Goal: Transaction & Acquisition: Purchase product/service

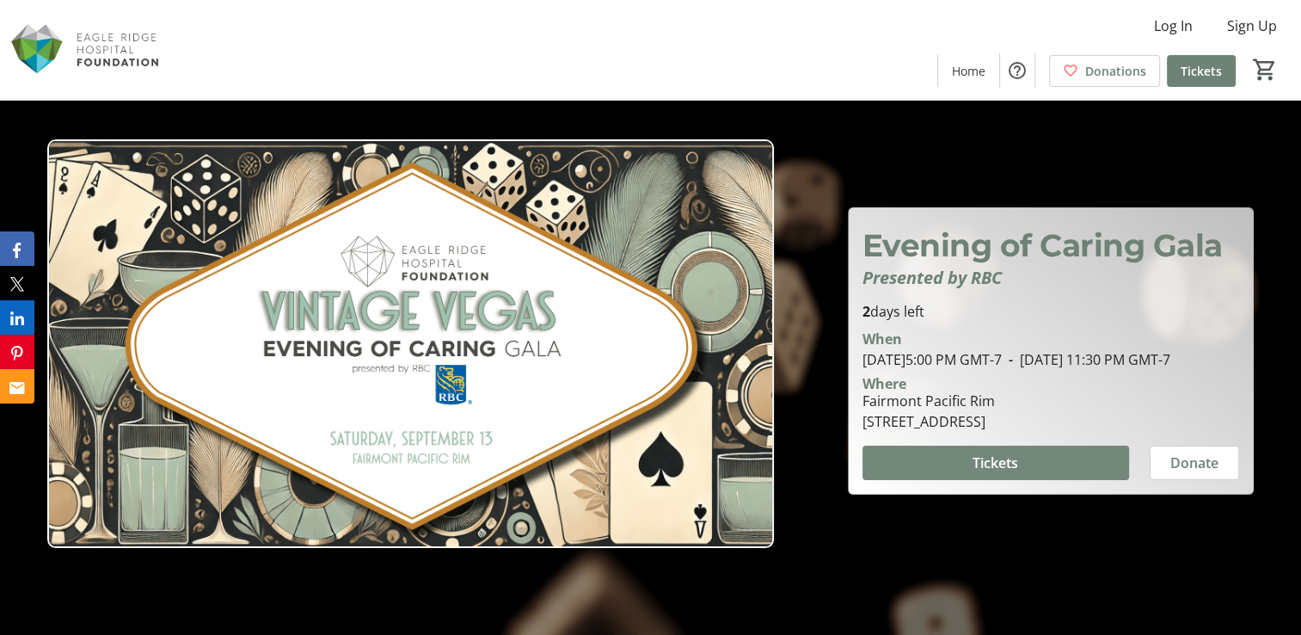
click at [1009, 463] on span "Tickets" at bounding box center [996, 462] width 46 height 21
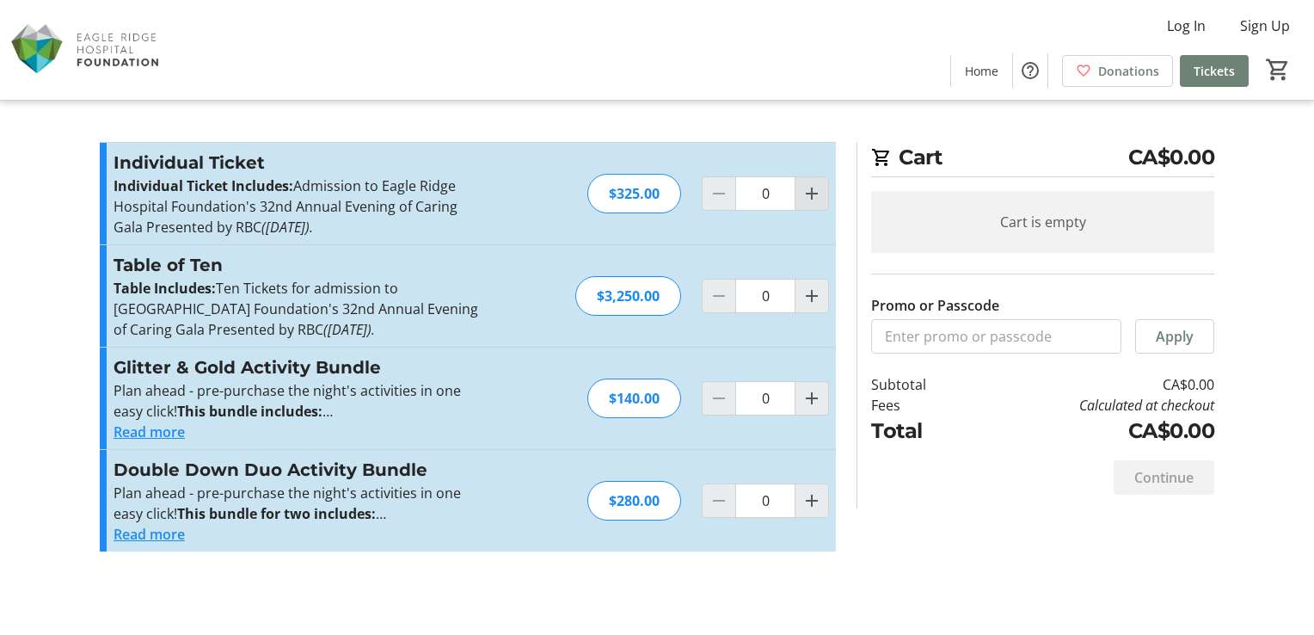
click at [802, 193] on mat-icon "Increment by one" at bounding box center [811, 193] width 21 height 21
type input "1"
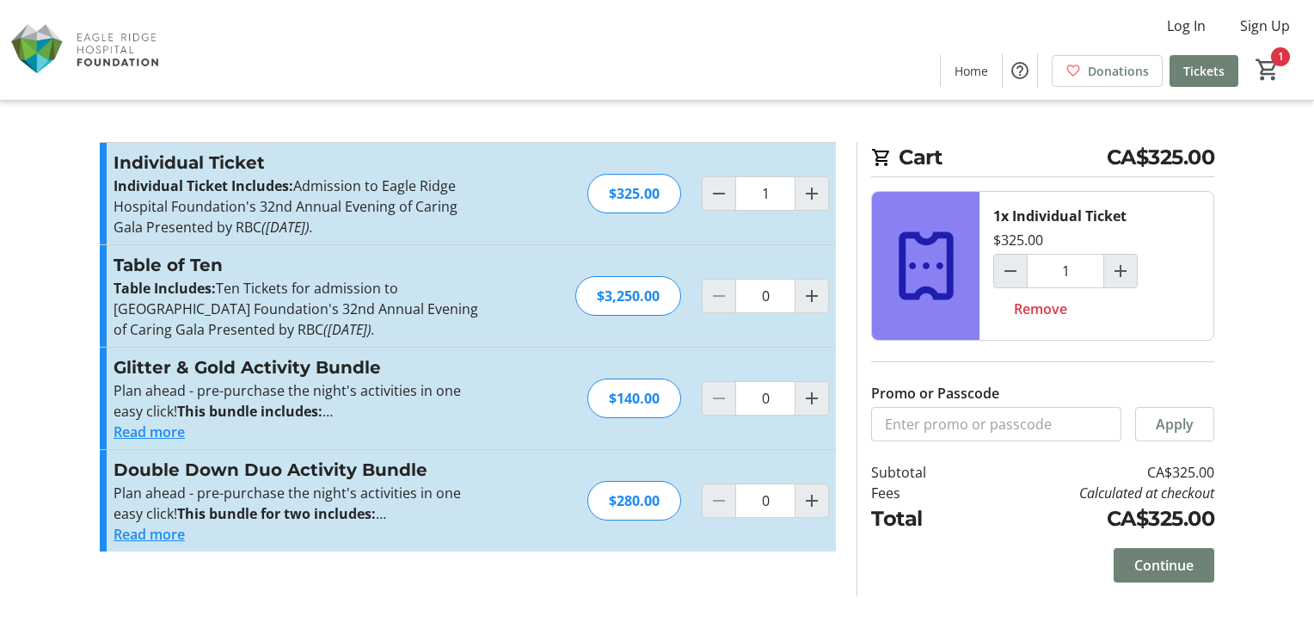
click at [149, 428] on button "Read more" at bounding box center [149, 431] width 71 height 21
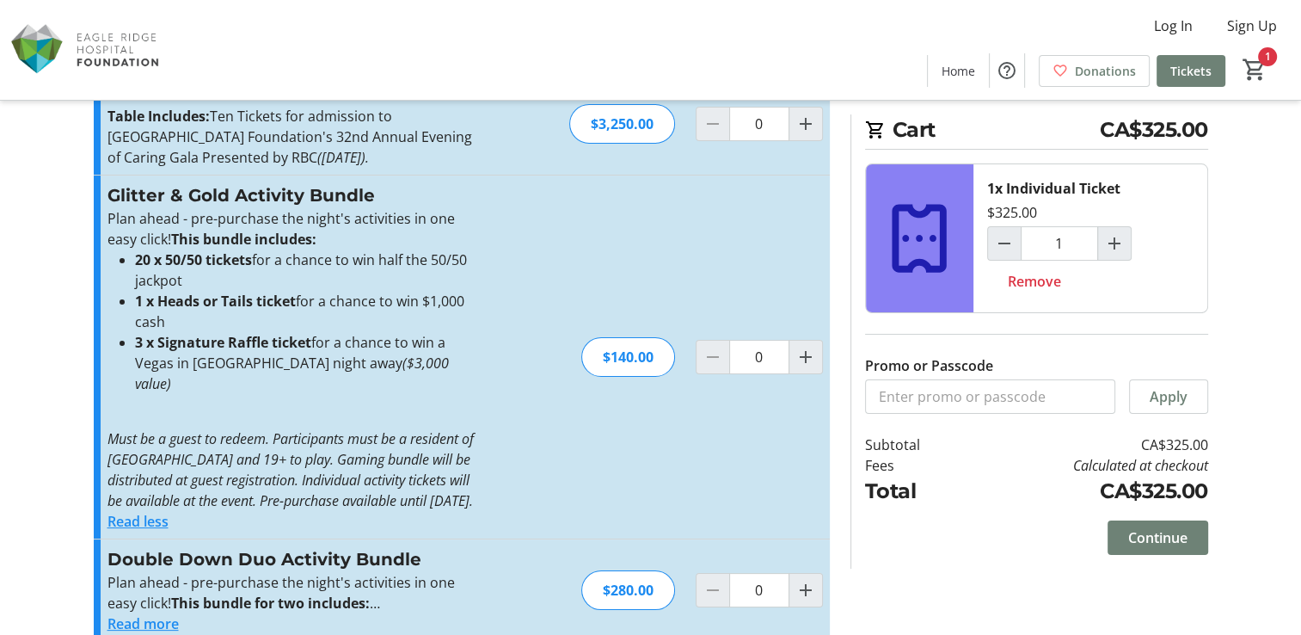
scroll to position [197, 0]
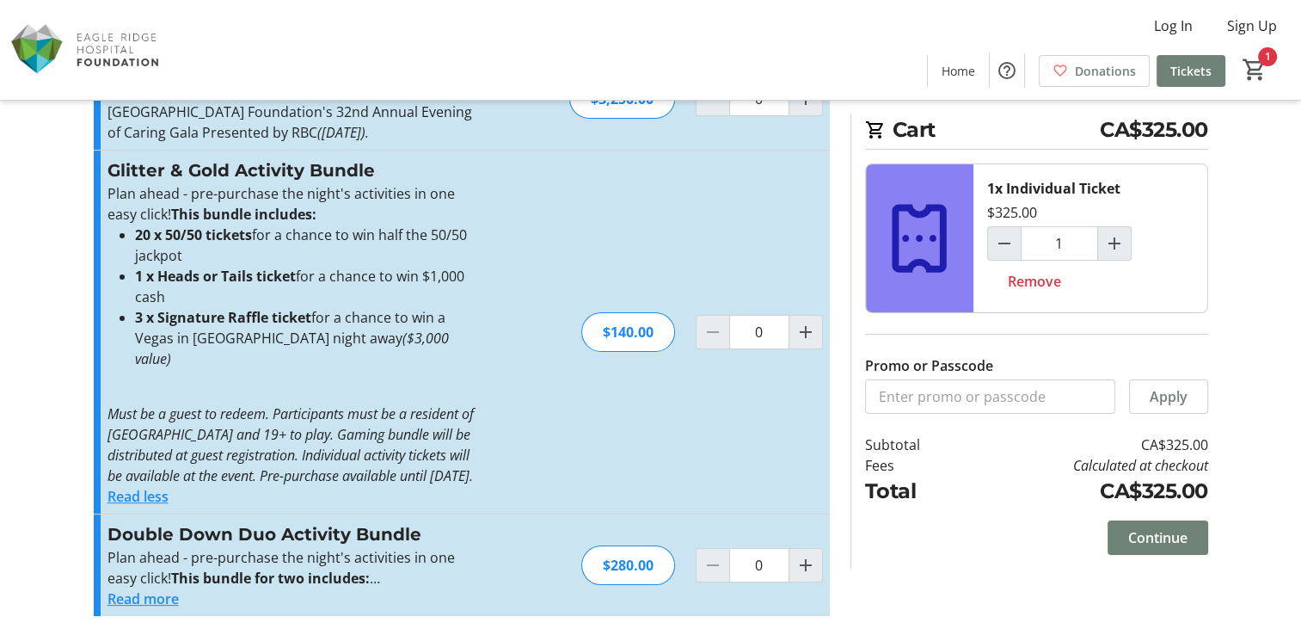
click at [121, 598] on button "Read more" at bounding box center [142, 598] width 71 height 21
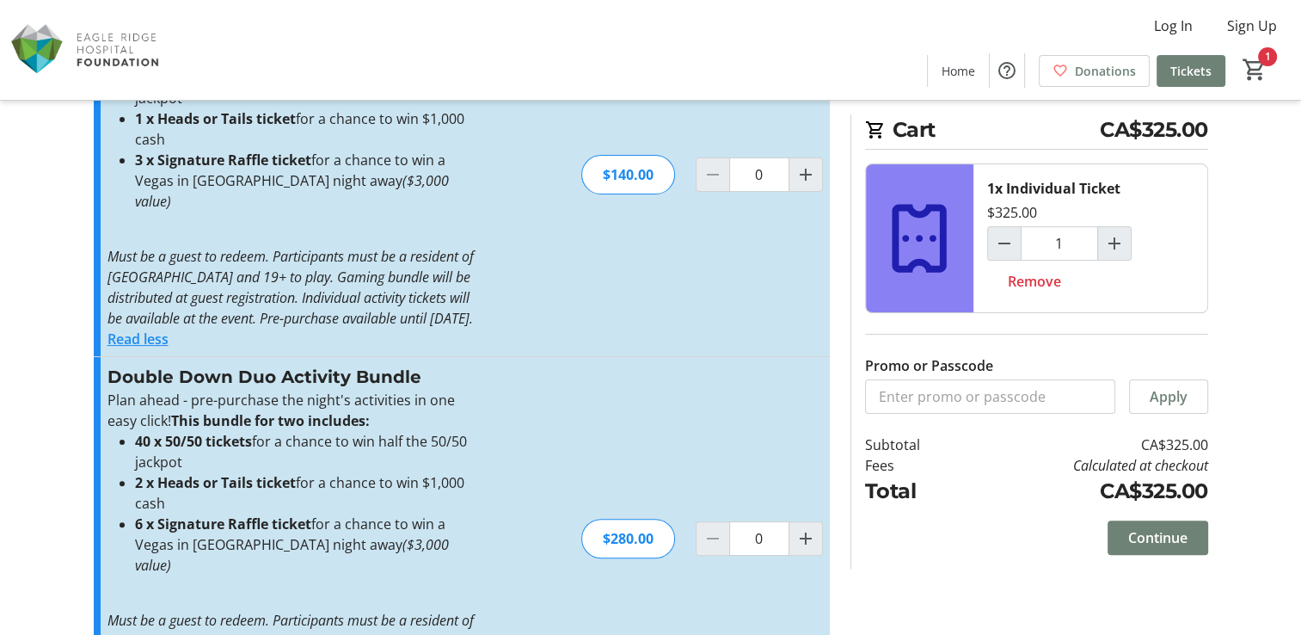
scroll to position [369, 0]
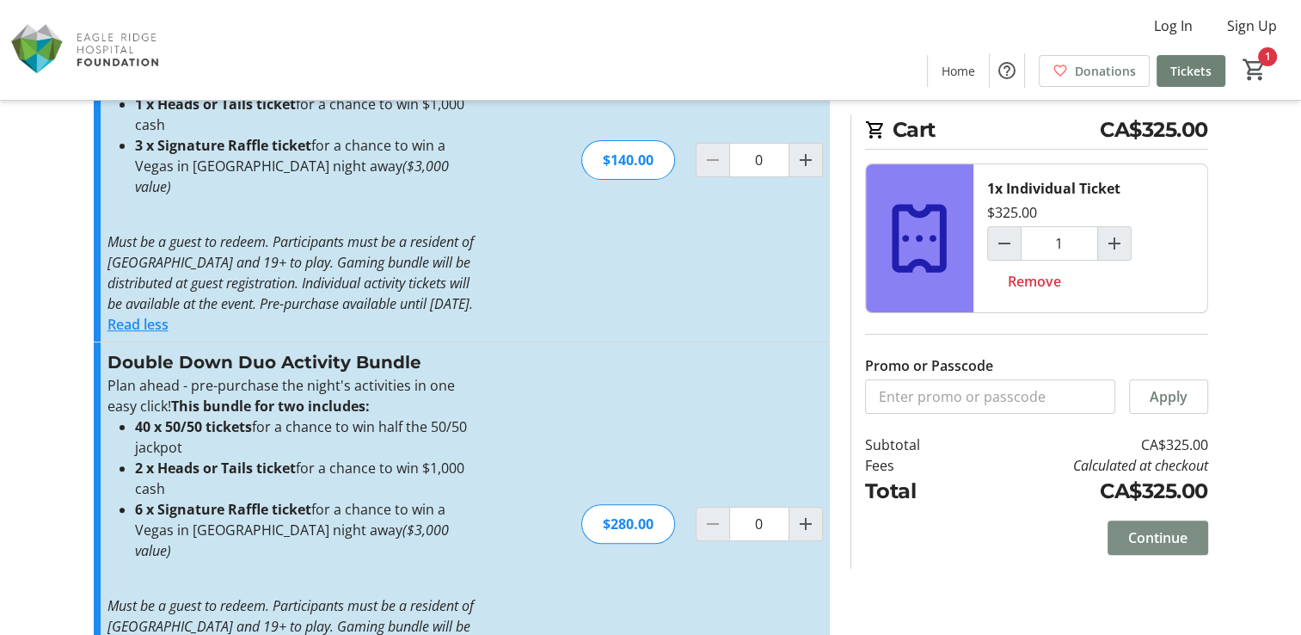
click at [1147, 533] on span "Continue" at bounding box center [1157, 537] width 59 height 21
click at [1147, 533] on html "Log In Sign Up Home Donations Tickets 1 Home Donations Tickets Cart CA$325.00 1…" at bounding box center [650, 178] width 1301 height 1095
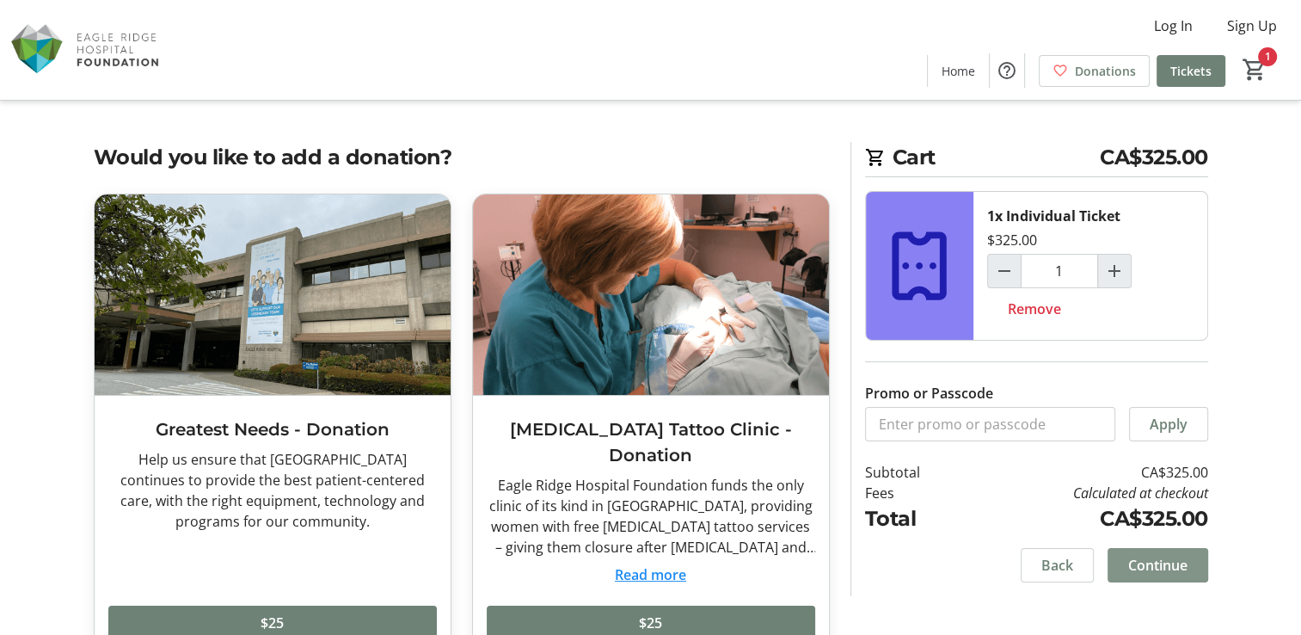
click at [1166, 562] on span "Continue" at bounding box center [1157, 565] width 59 height 21
click at [1166, 562] on div "Continue" at bounding box center [1158, 565] width 101 height 34
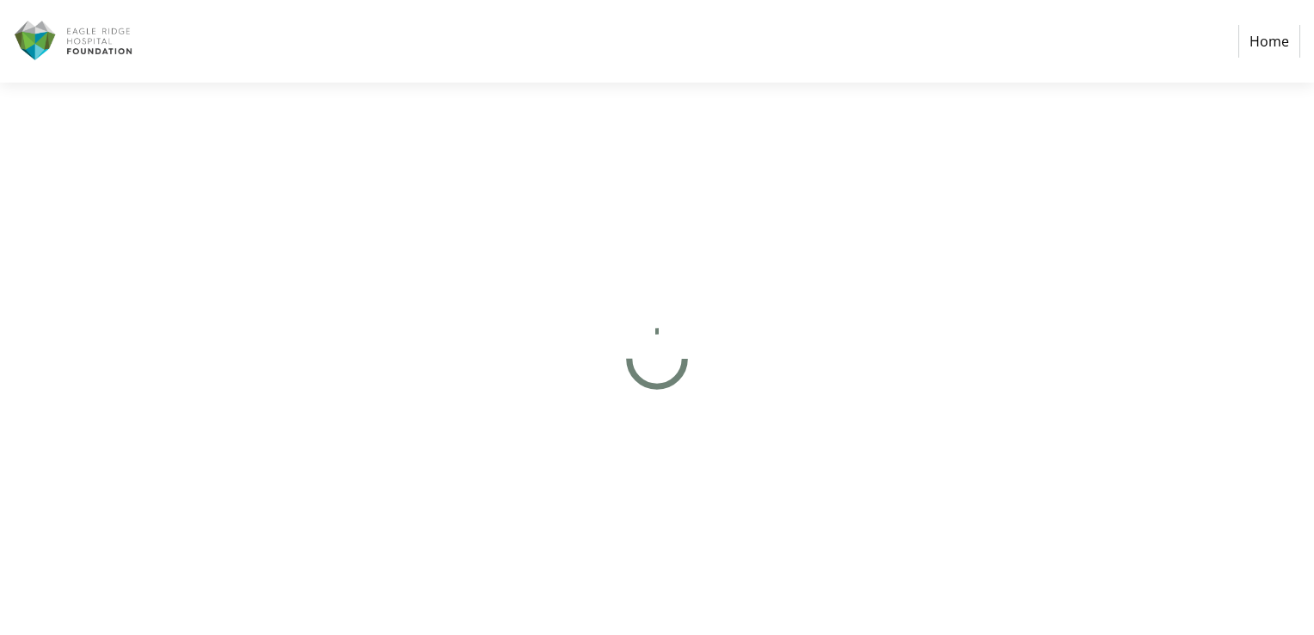
select select "CA"
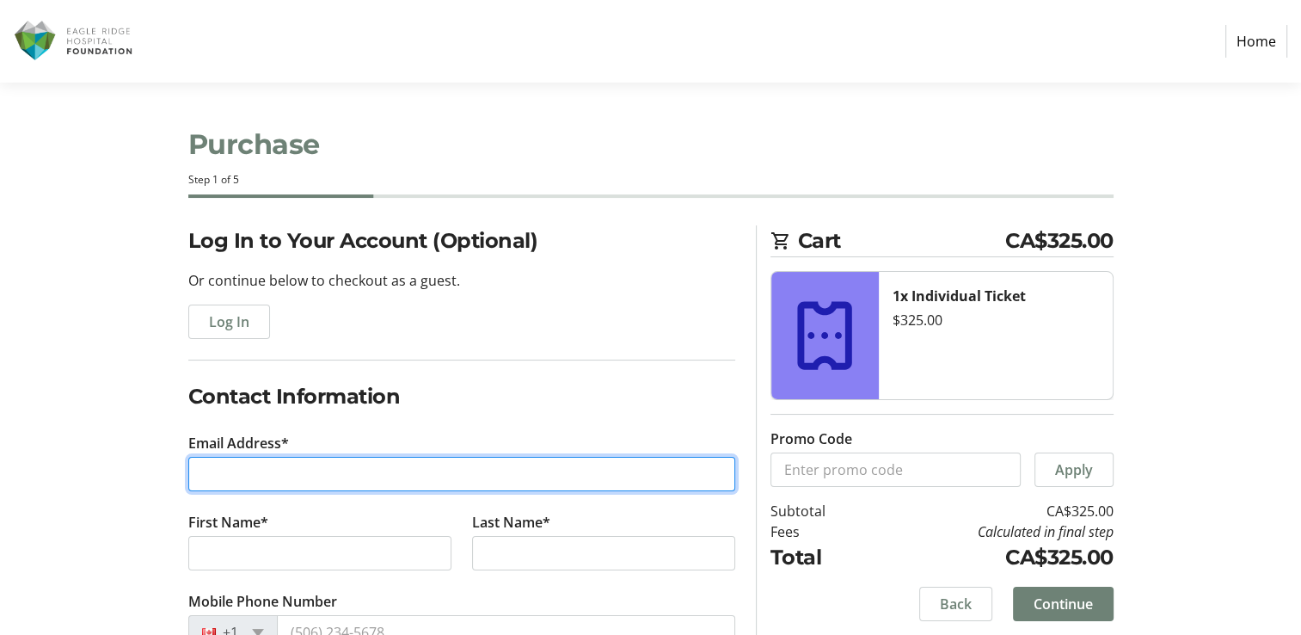
click at [308, 469] on input "Email Address*" at bounding box center [461, 474] width 547 height 34
type input "[EMAIL_ADDRESS][DOMAIN_NAME]"
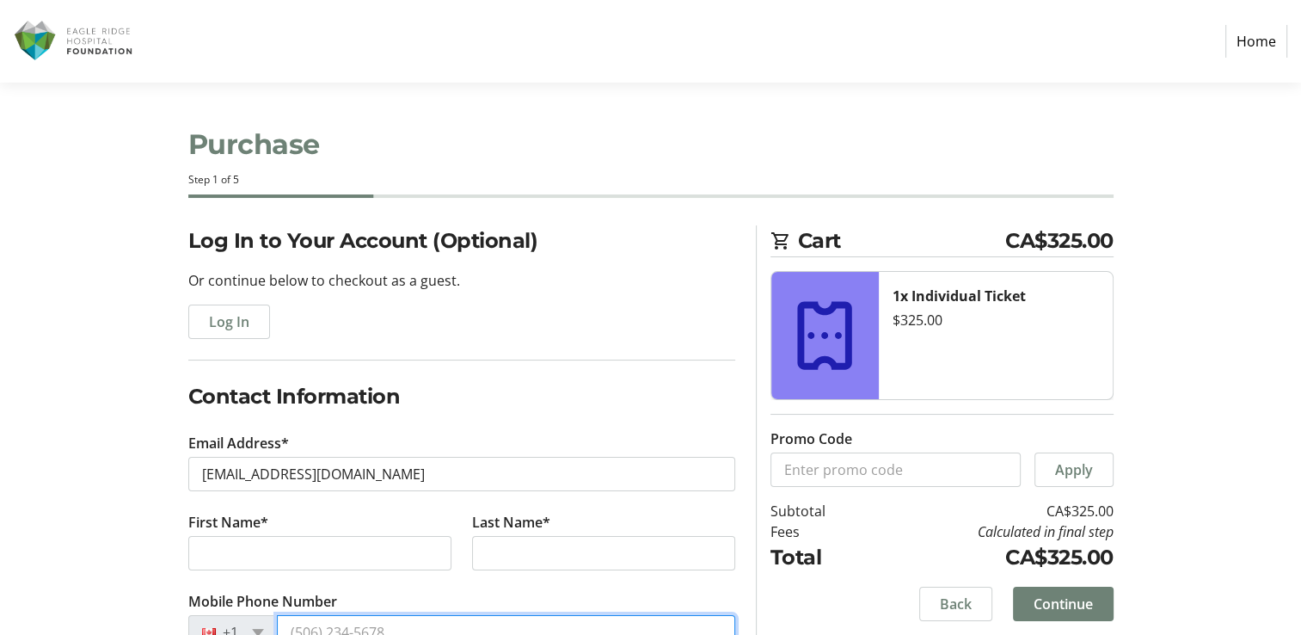
type input "[PHONE_NUMBER]"
type input "[STREET_ADDRESS],"
type input "Coquitlam"
select select "BC"
type input "V3B 7R6"
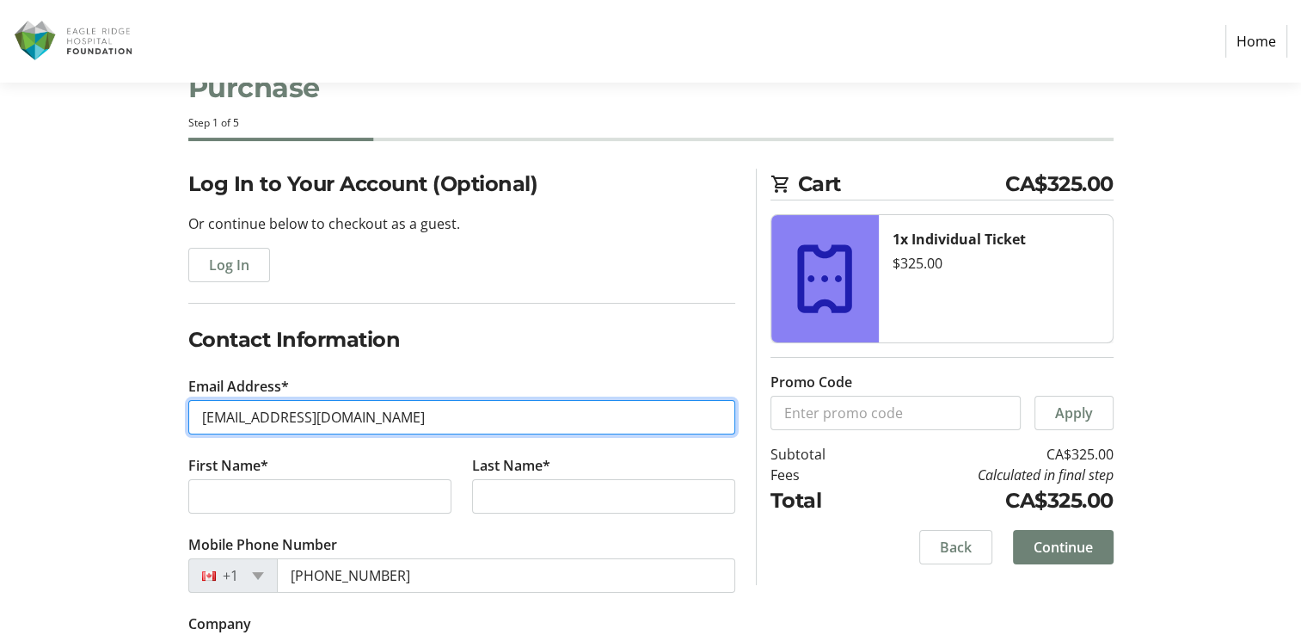
scroll to position [86, 0]
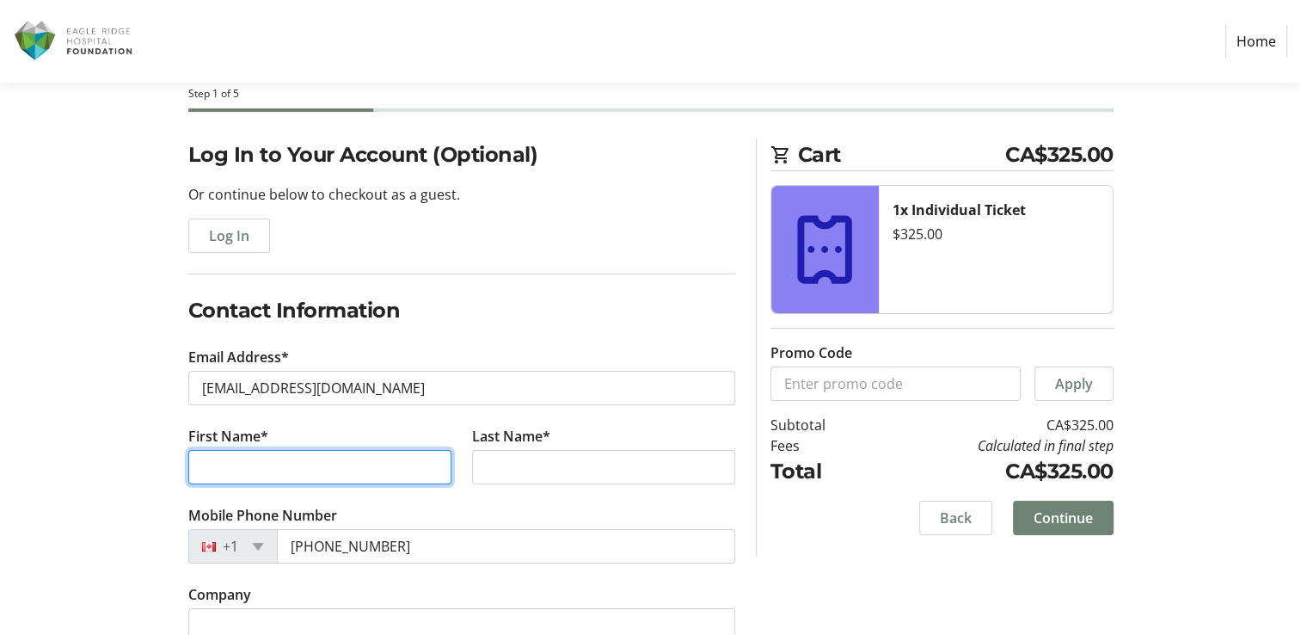
click at [267, 469] on input "First Name*" at bounding box center [319, 467] width 263 height 34
type input "[PERSON_NAME] [PERSON_NAME]"
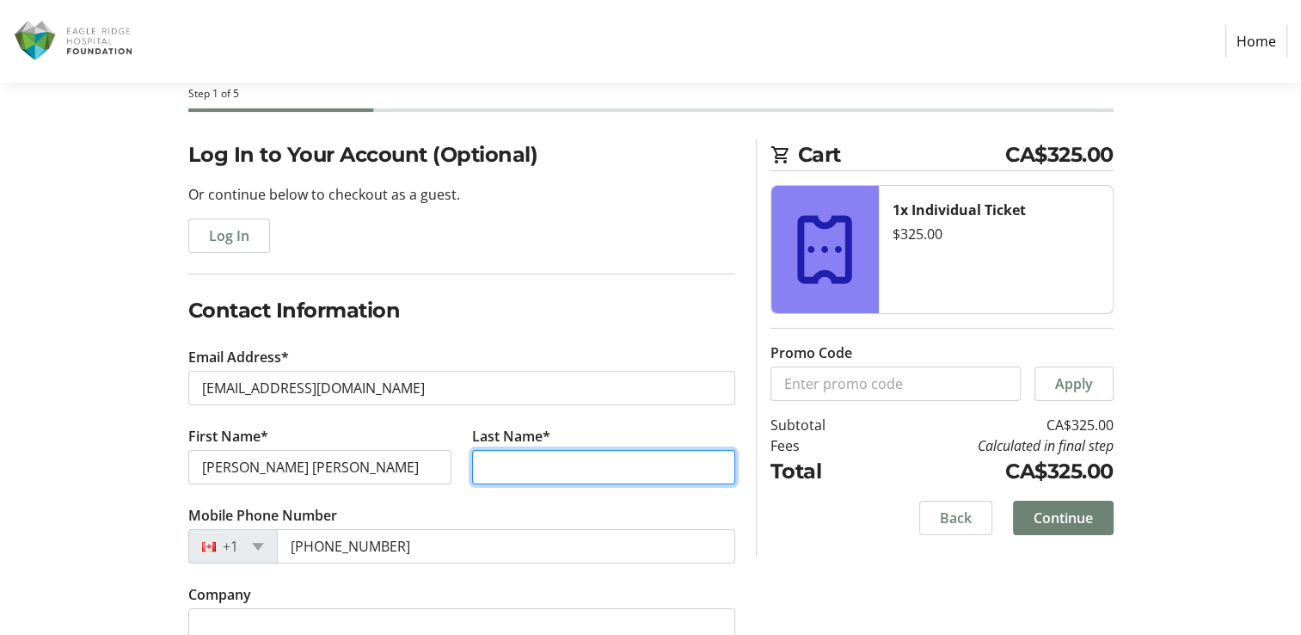
click at [516, 468] on input "Last Name*" at bounding box center [603, 467] width 263 height 34
type input "Tu"
click at [371, 232] on div "Log In" at bounding box center [461, 235] width 547 height 34
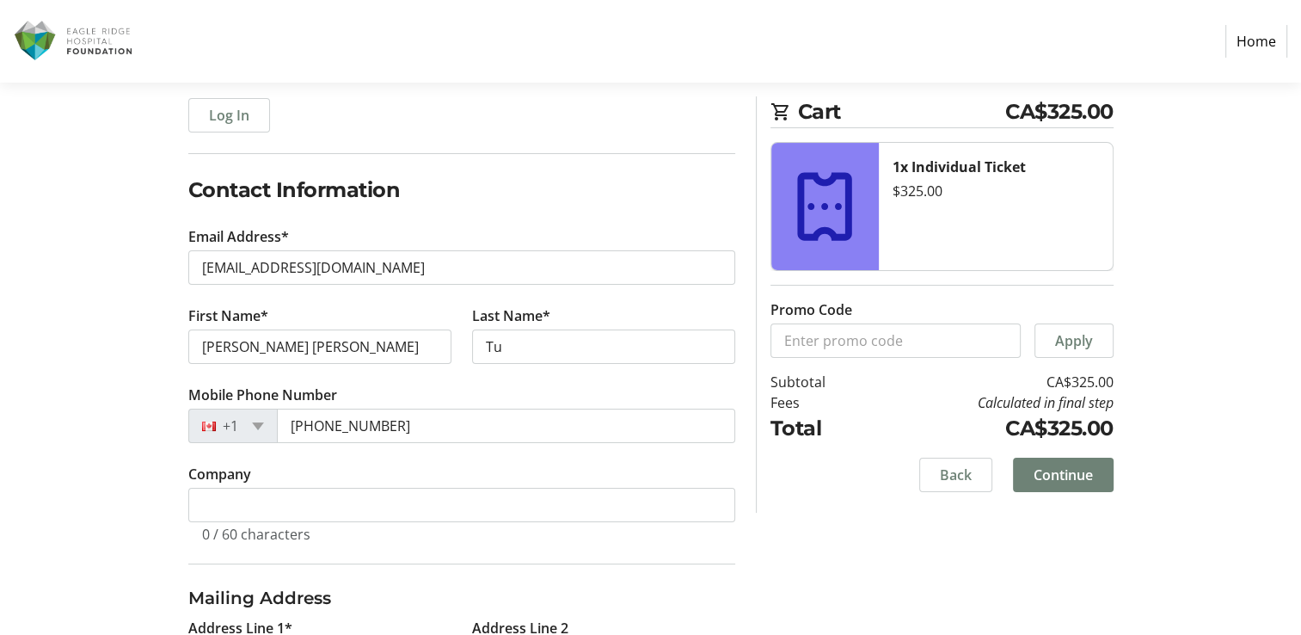
scroll to position [186, 0]
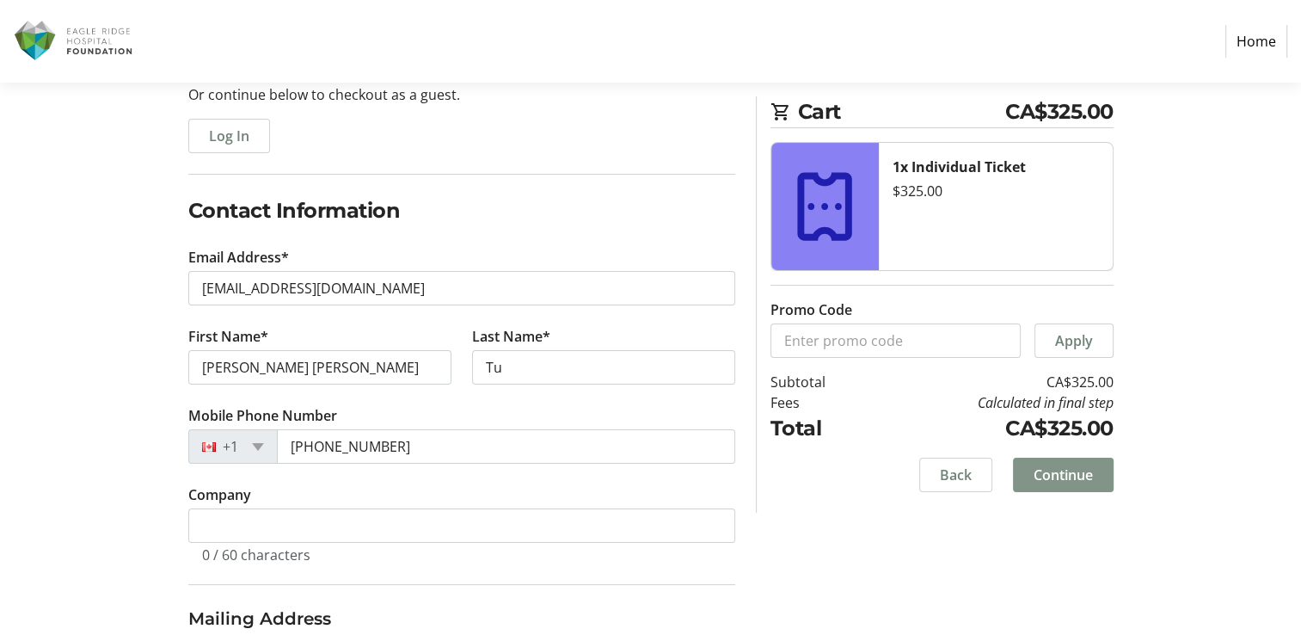
click at [1056, 472] on span "Continue" at bounding box center [1063, 474] width 59 height 21
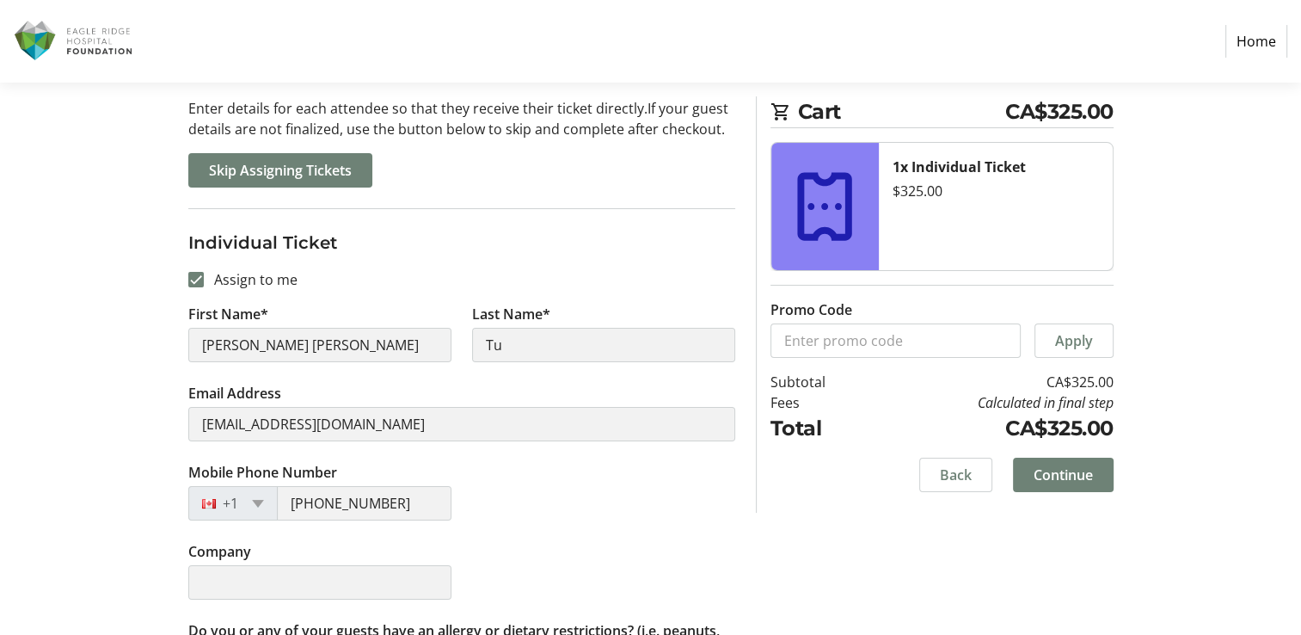
scroll to position [341, 0]
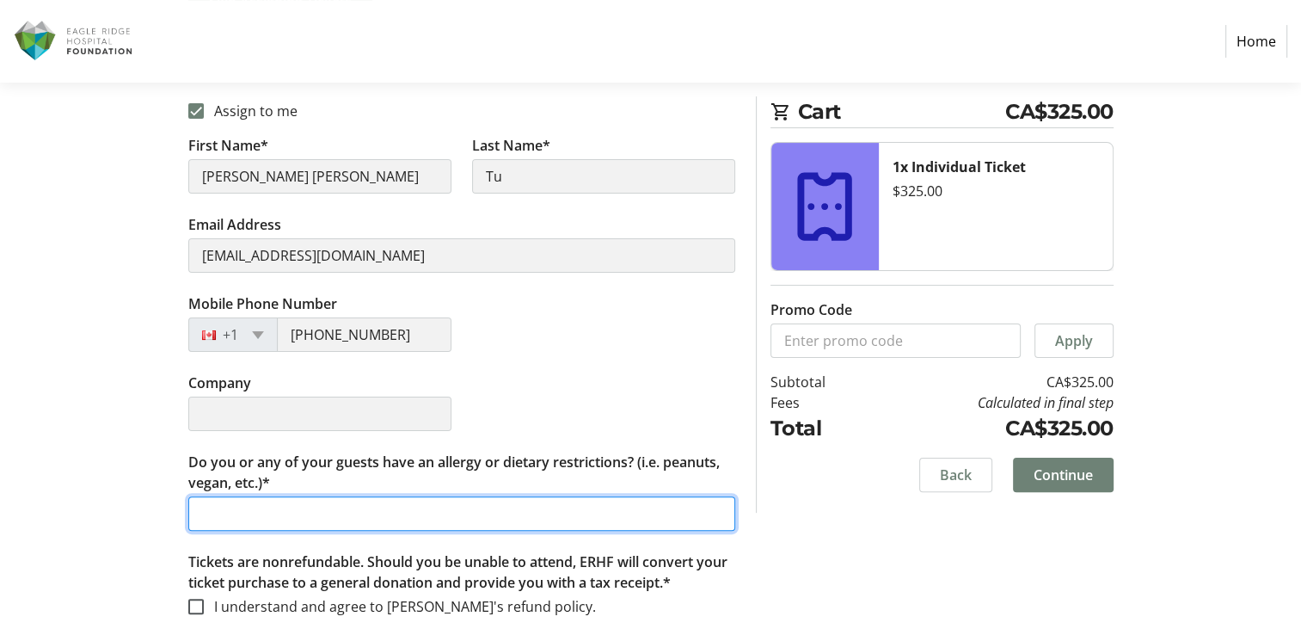
click at [341, 506] on input "Do you or any of your guests have an allergy or dietary restrictions? (i.e. pea…" at bounding box center [461, 513] width 547 height 34
type input "No"
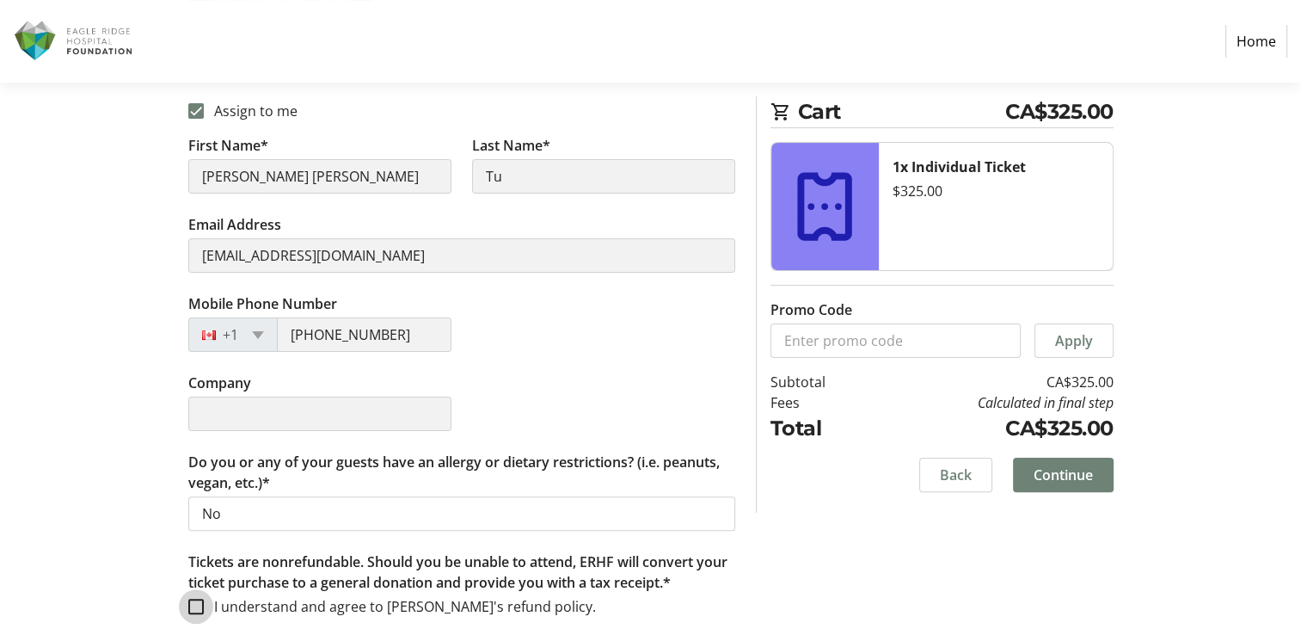
click at [192, 603] on input "I understand and agree to [PERSON_NAME]'s refund policy." at bounding box center [195, 605] width 15 height 15
checkbox input "true"
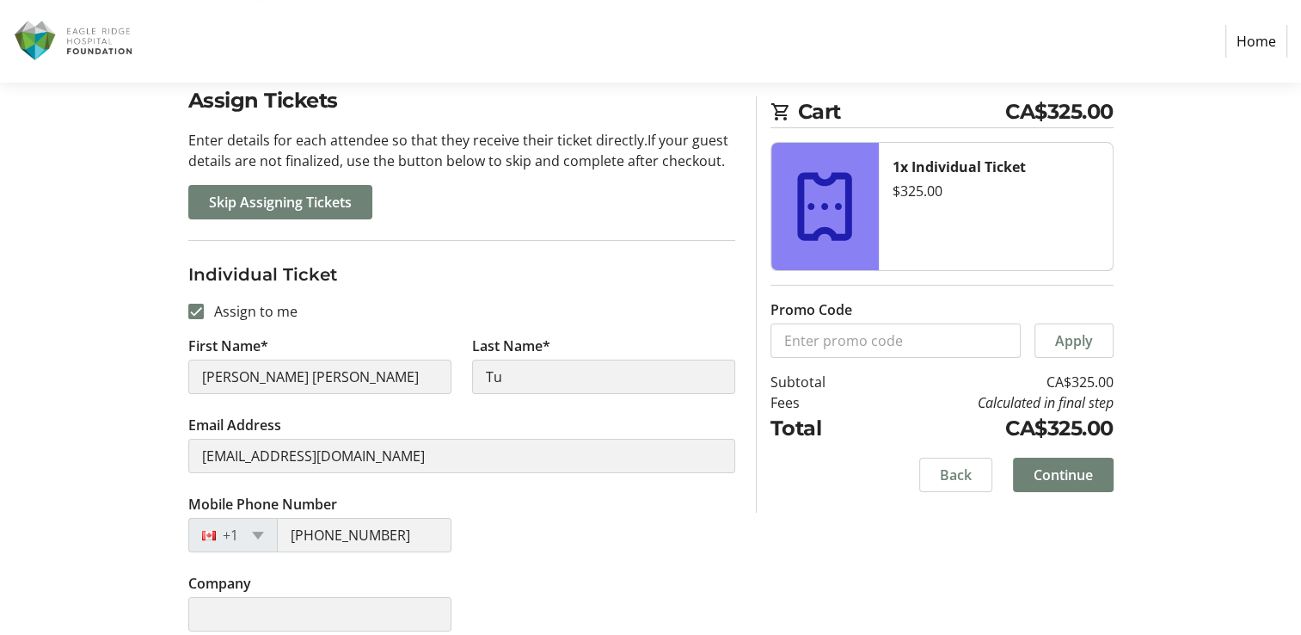
scroll to position [169, 0]
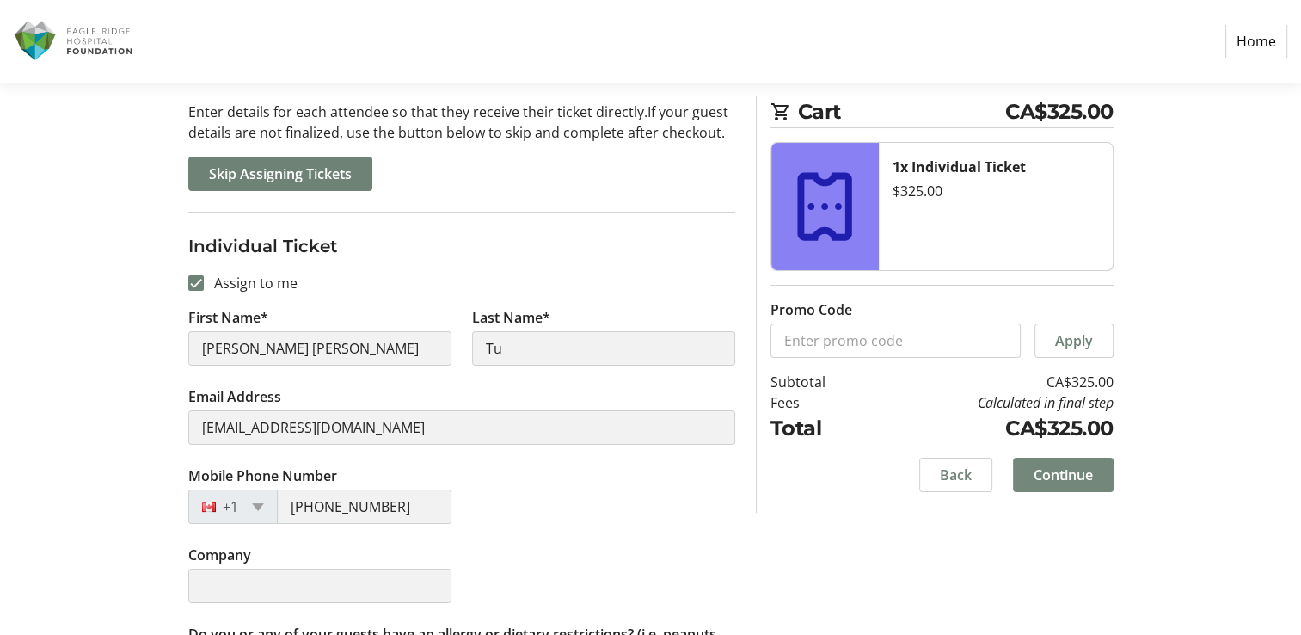
click at [1064, 469] on span "Continue" at bounding box center [1063, 474] width 59 height 21
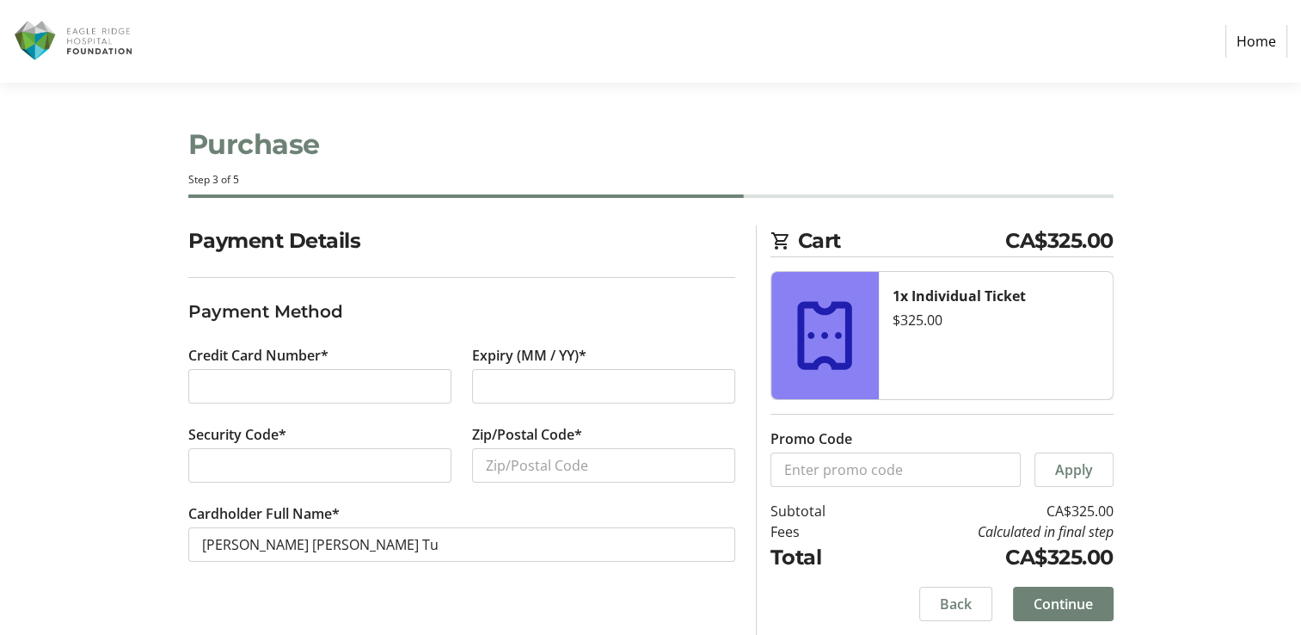
click at [273, 400] on div at bounding box center [319, 386] width 263 height 34
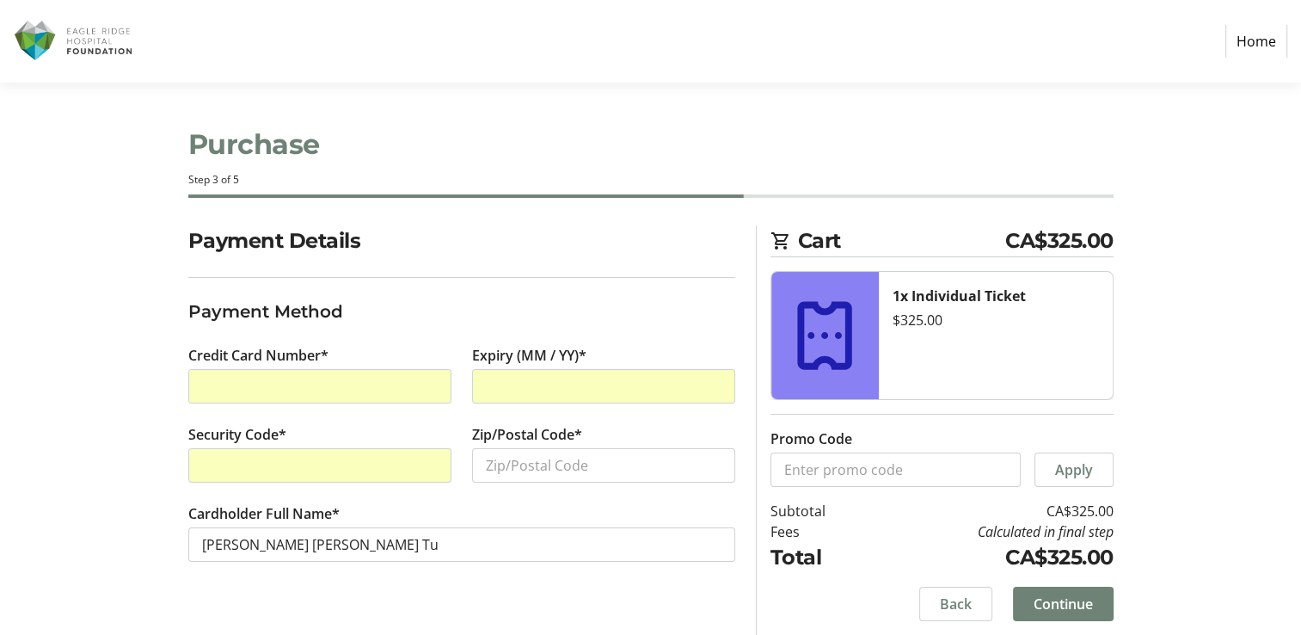
click at [371, 445] on div "Security Code*" at bounding box center [320, 463] width 284 height 79
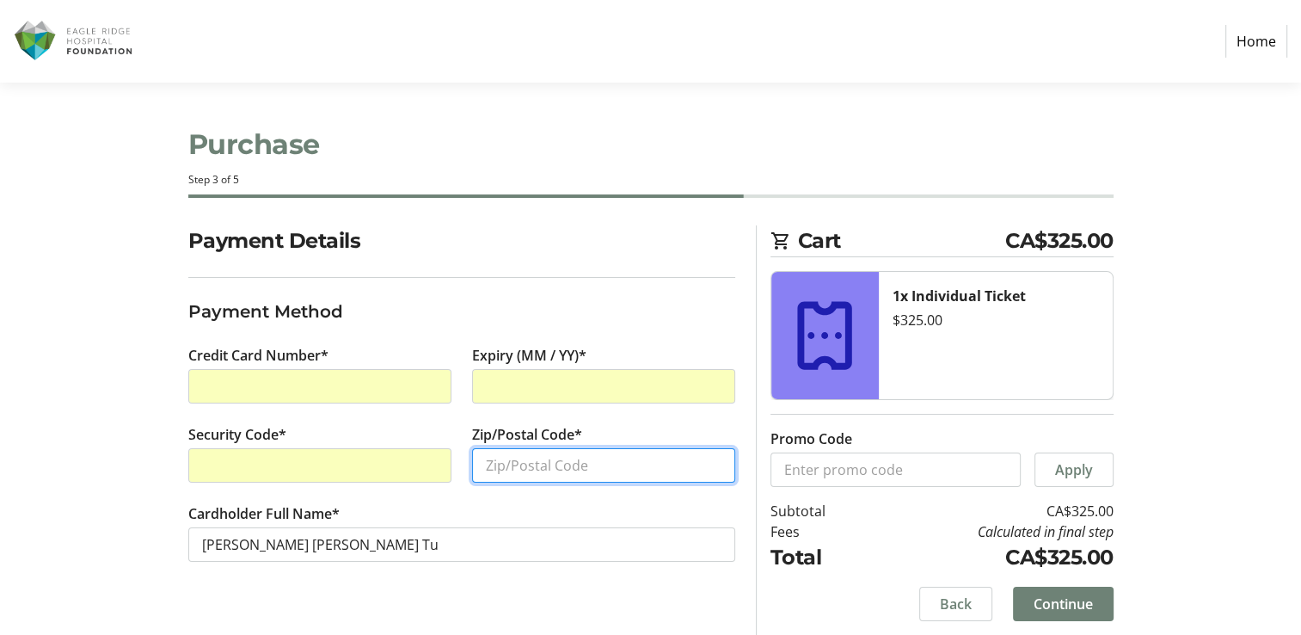
click at [584, 459] on input "Zip/Postal Code*" at bounding box center [603, 465] width 263 height 34
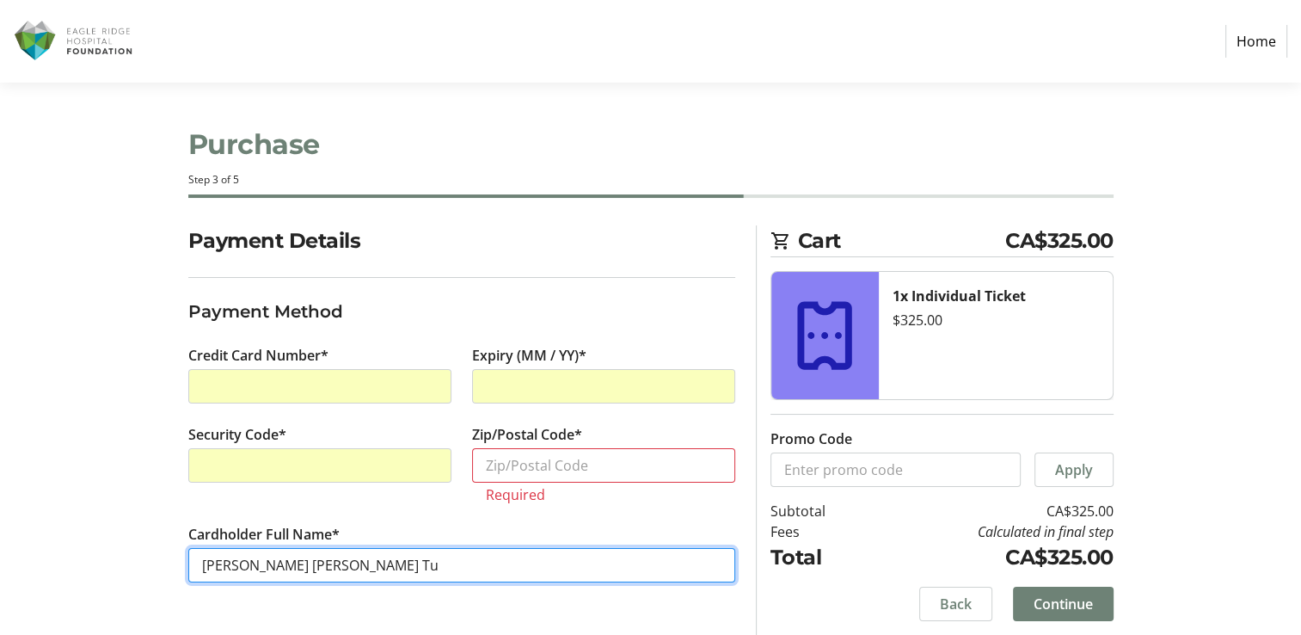
drag, startPoint x: 252, startPoint y: 536, endPoint x: 230, endPoint y: 543, distance: 22.8
click at [230, 543] on tr-form-field "Cardholder Full Name* [PERSON_NAME] [PERSON_NAME] Tu" at bounding box center [461, 563] width 547 height 79
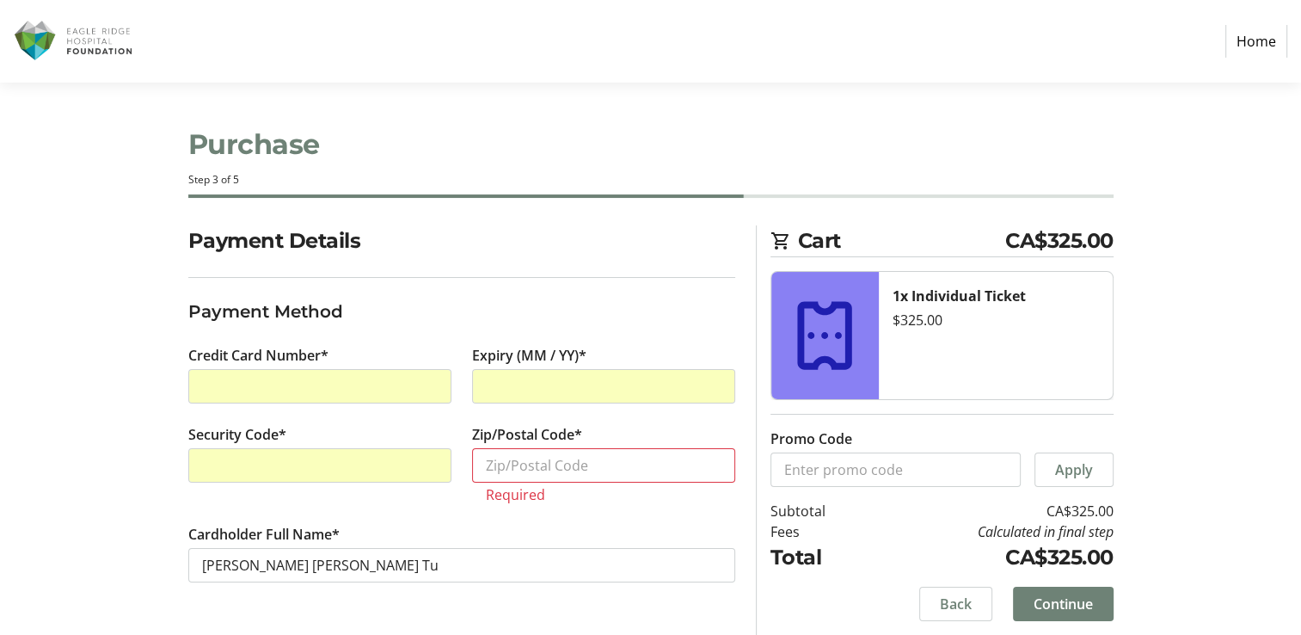
click at [189, 573] on div "Cardholder Full Name* [PERSON_NAME] [PERSON_NAME] Tu" at bounding box center [462, 563] width 568 height 79
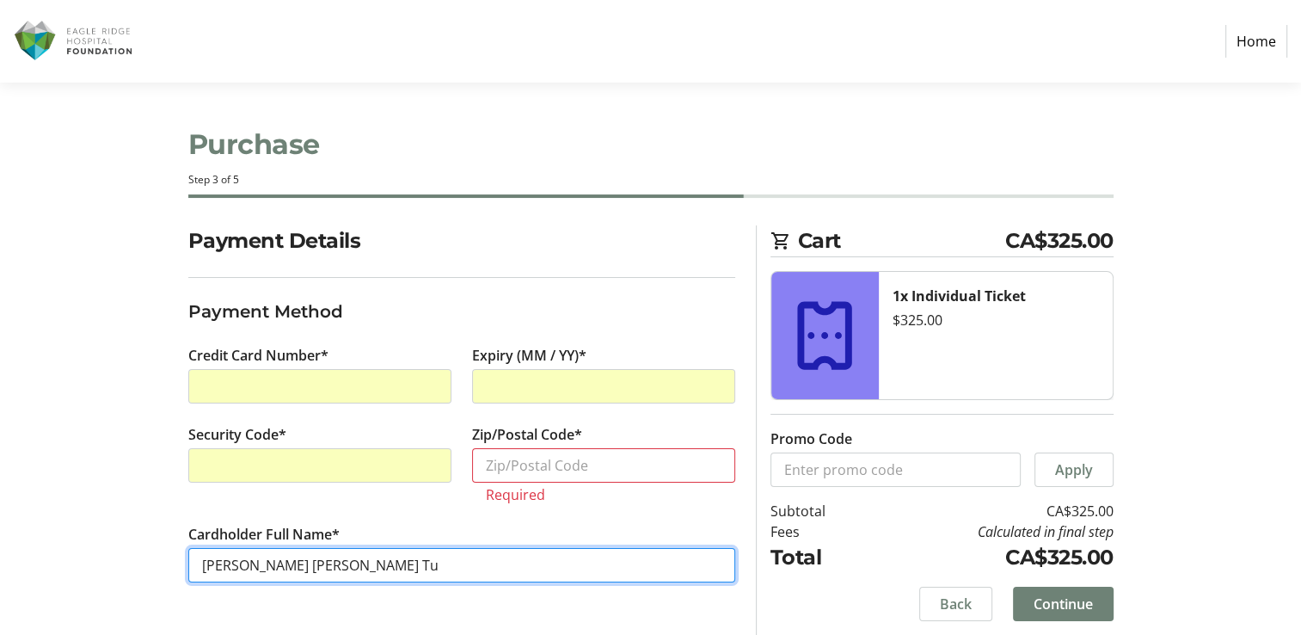
drag, startPoint x: 249, startPoint y: 563, endPoint x: 190, endPoint y: 569, distance: 59.6
click at [190, 569] on input "[PERSON_NAME] [PERSON_NAME] Tu" at bounding box center [461, 565] width 547 height 34
type input "Xiaojing Tu"
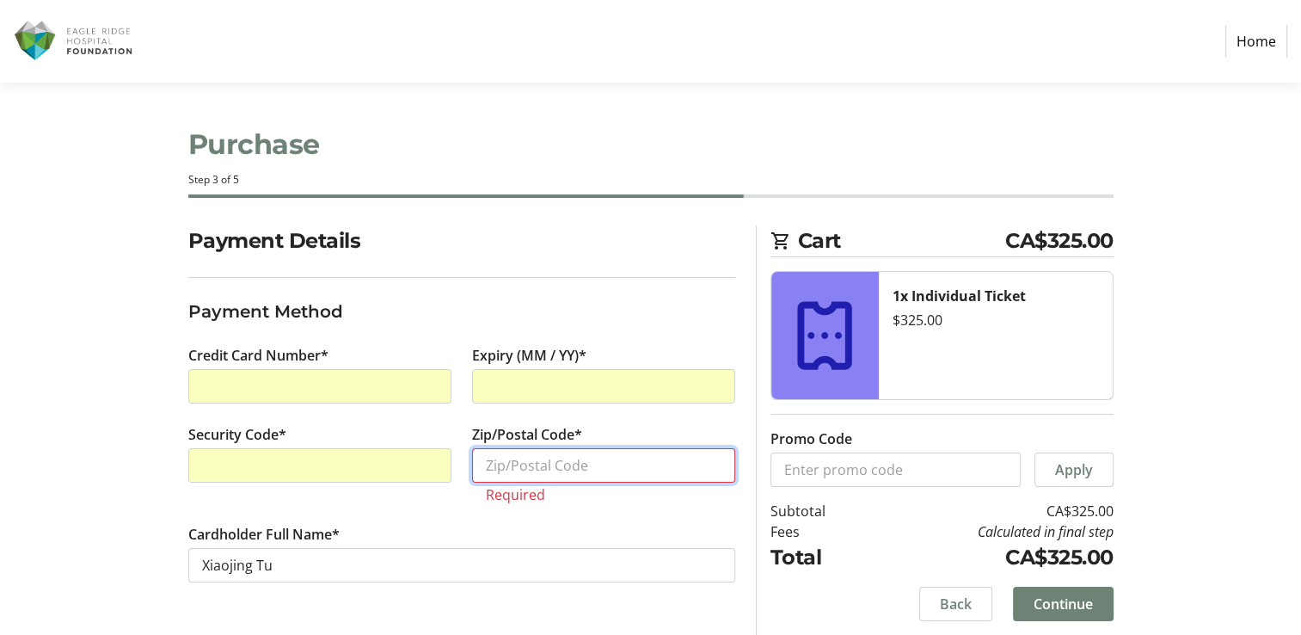
click at [537, 463] on input "Zip/Postal Code*" at bounding box center [603, 465] width 263 height 34
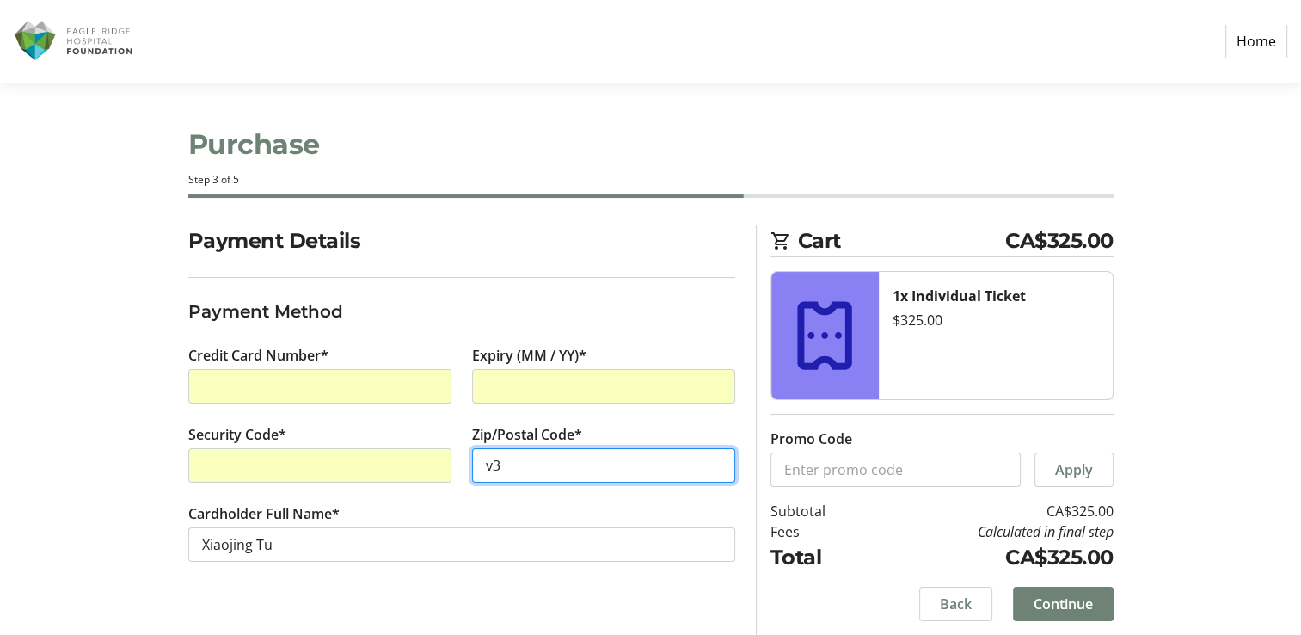
type input "v"
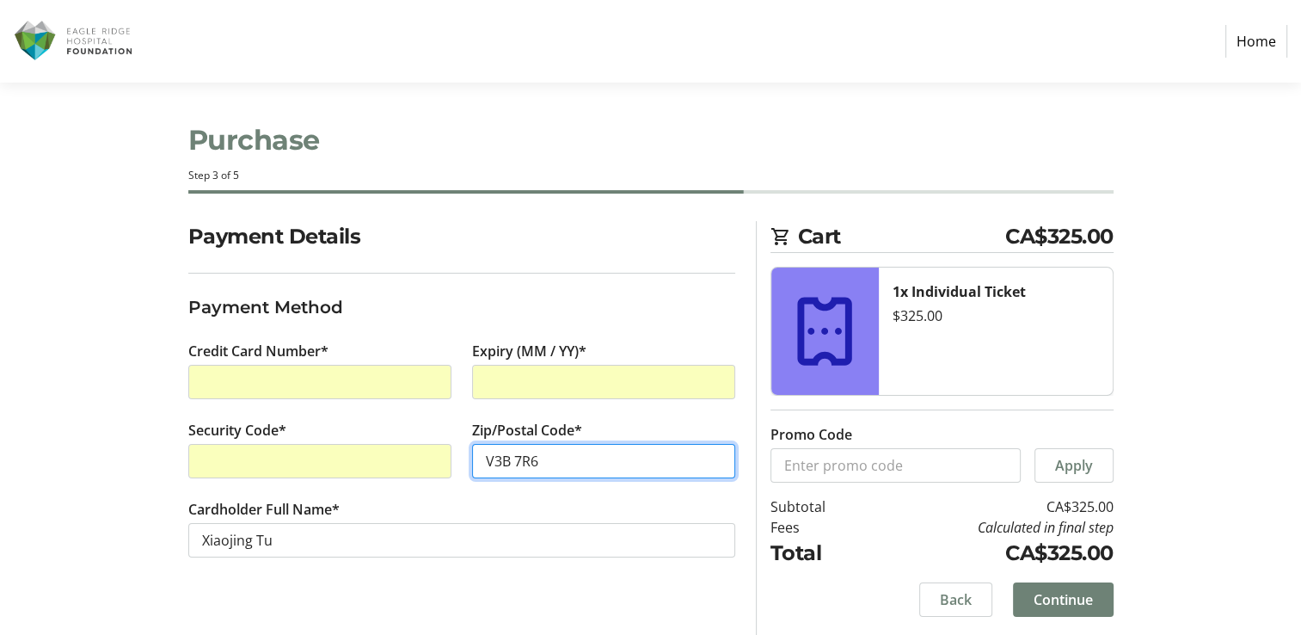
scroll to position [5, 0]
type input "V3B 7R6"
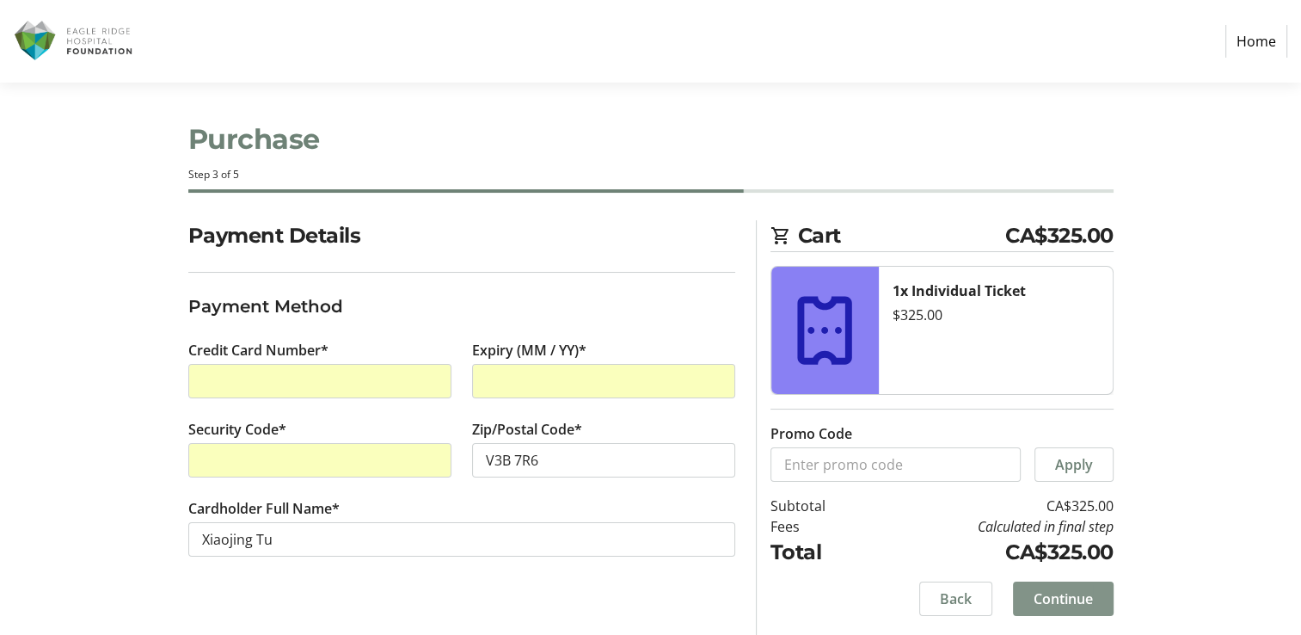
click at [1077, 598] on span "Continue" at bounding box center [1063, 598] width 59 height 21
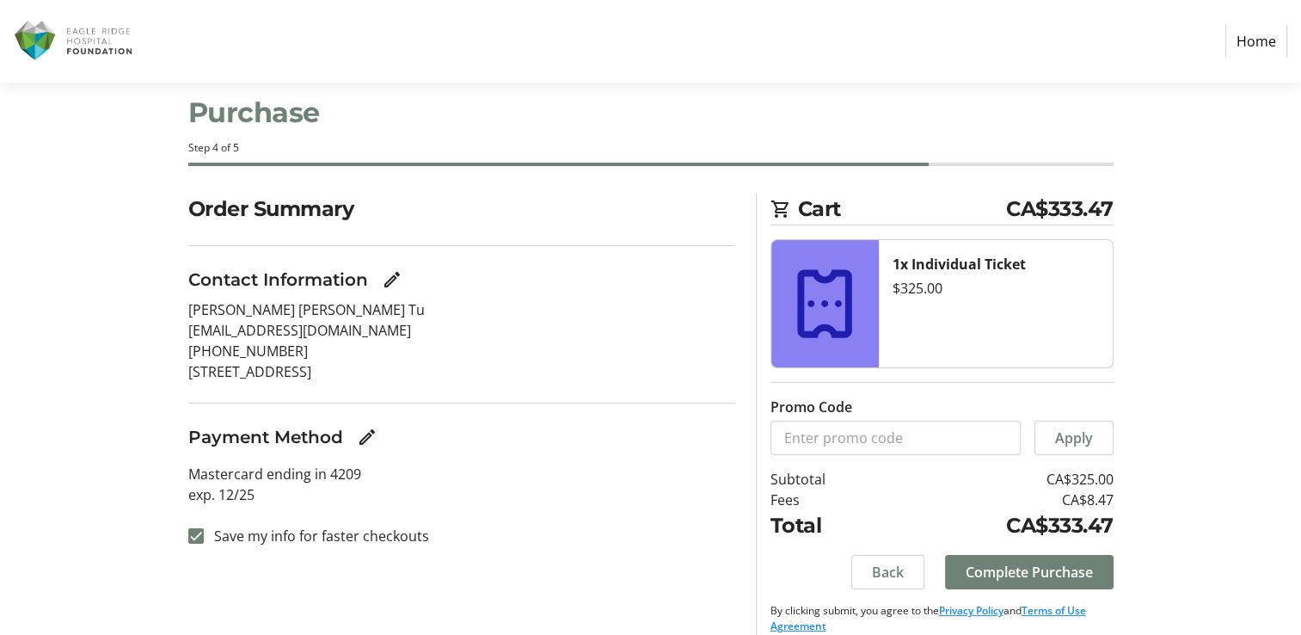
scroll to position [50, 0]
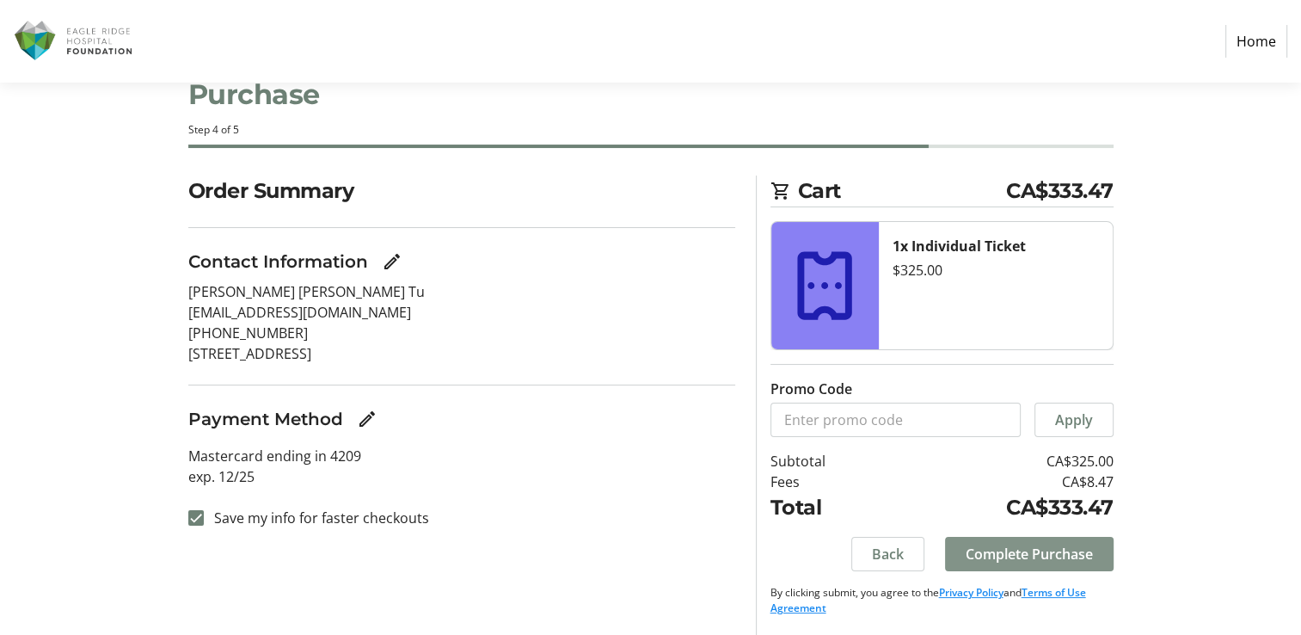
click at [1046, 547] on span "Complete Purchase" at bounding box center [1029, 553] width 127 height 21
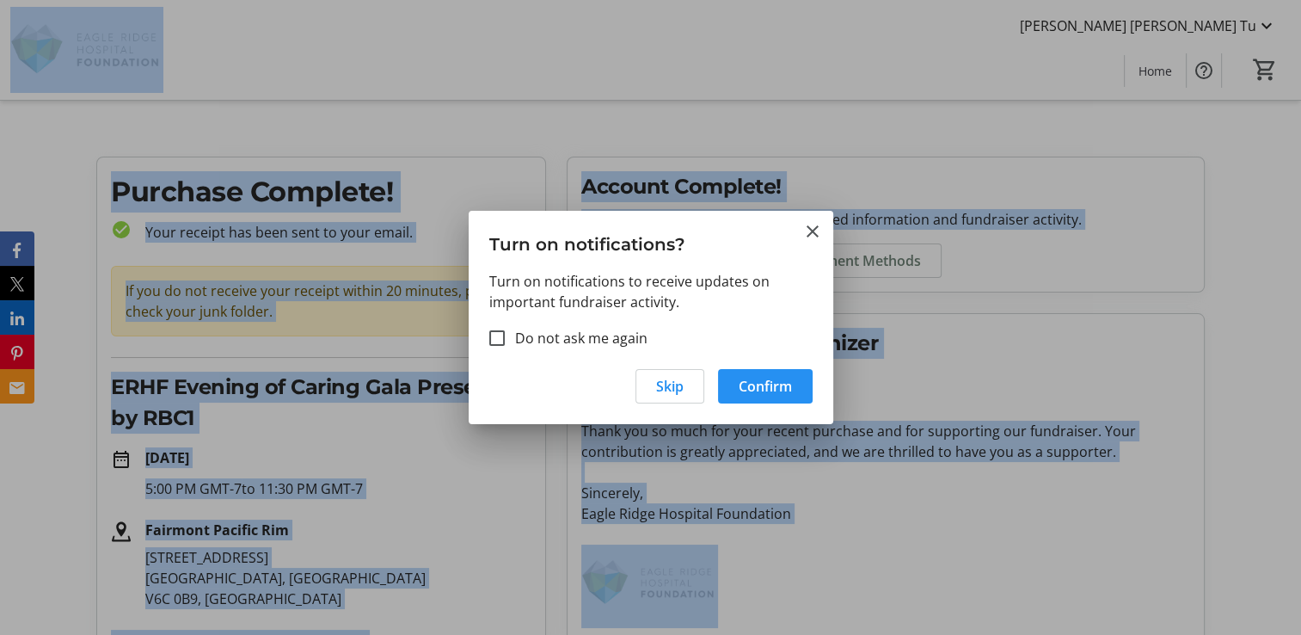
click at [776, 379] on span "Confirm" at bounding box center [765, 386] width 53 height 21
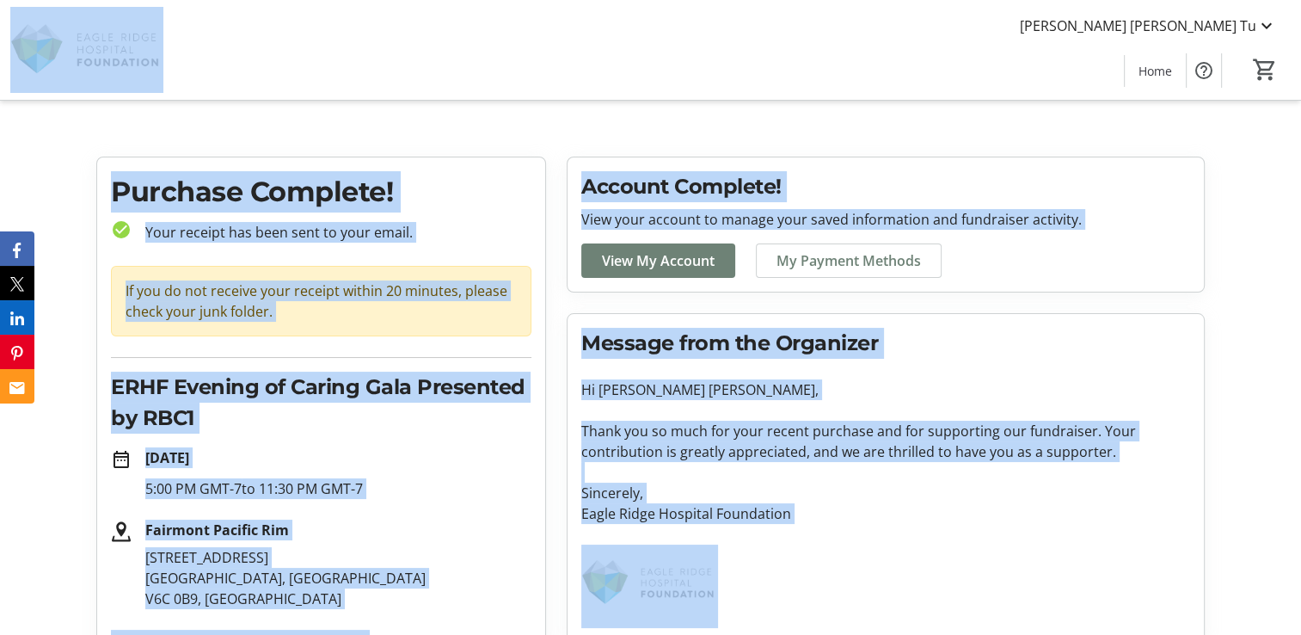
click at [594, 112] on tr-root "[PERSON_NAME] [PERSON_NAME] Tu Home 0 Home Purchase Complete! check_circle Your…" at bounding box center [650, 457] width 1301 height 914
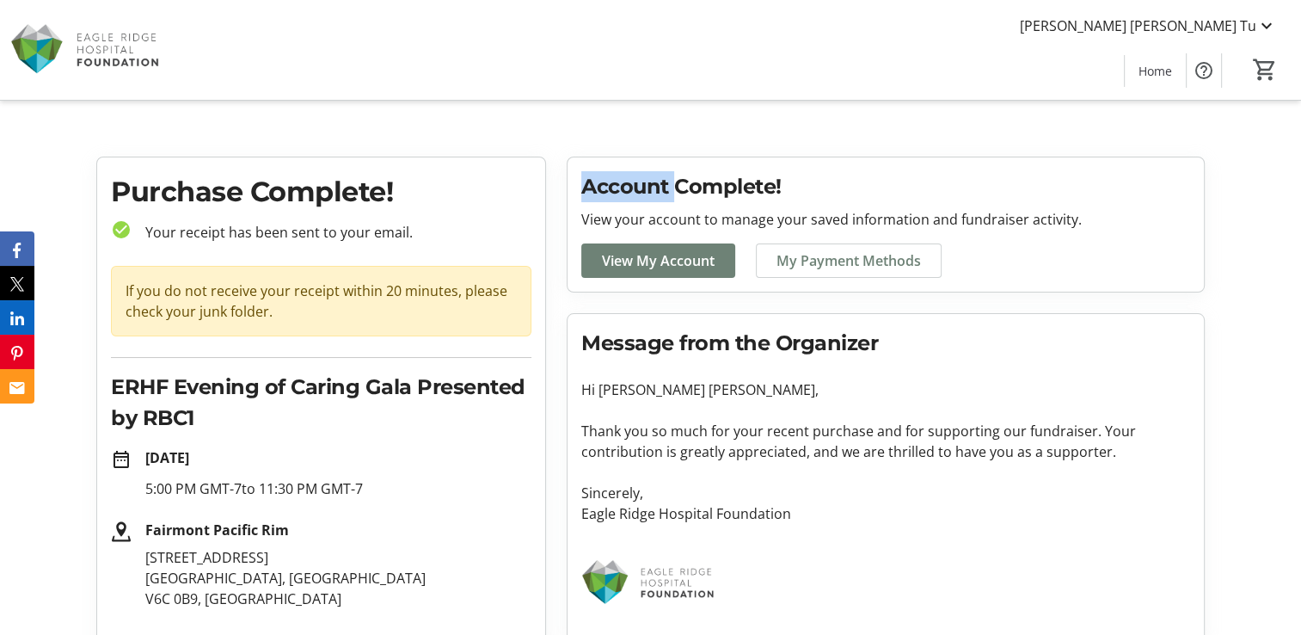
click at [594, 112] on tr-root "[PERSON_NAME] [PERSON_NAME] Tu Home 0 Home Purchase Complete! check_circle Your…" at bounding box center [650, 457] width 1301 height 914
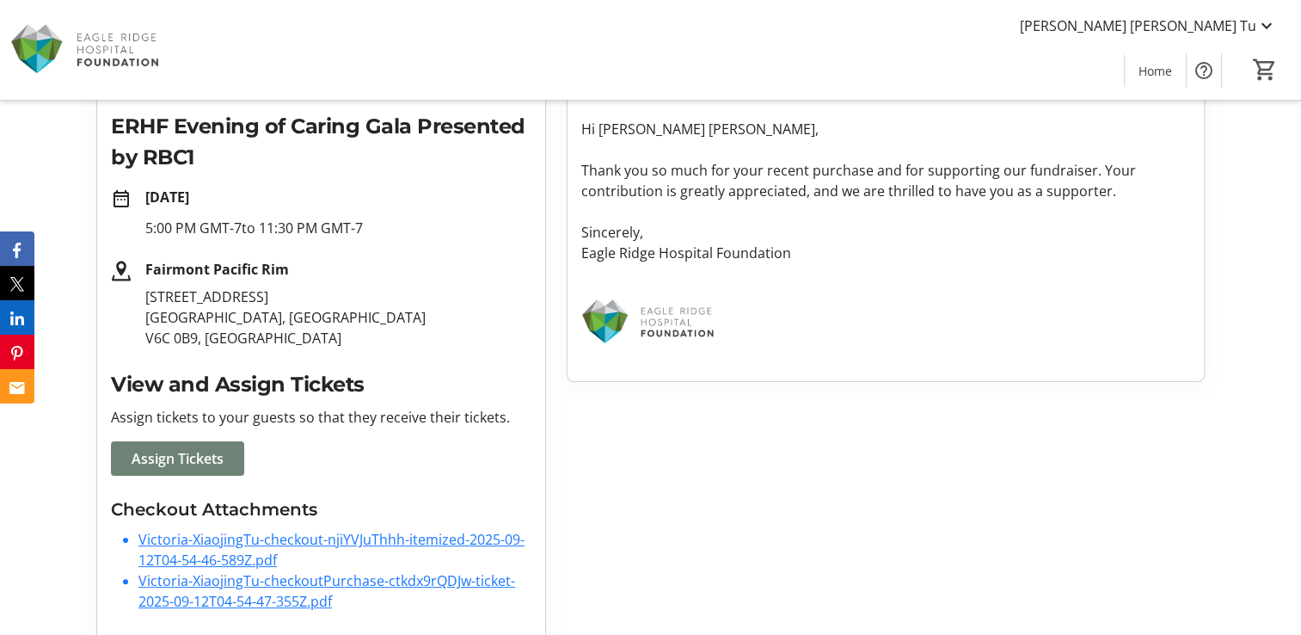
scroll to position [279, 0]
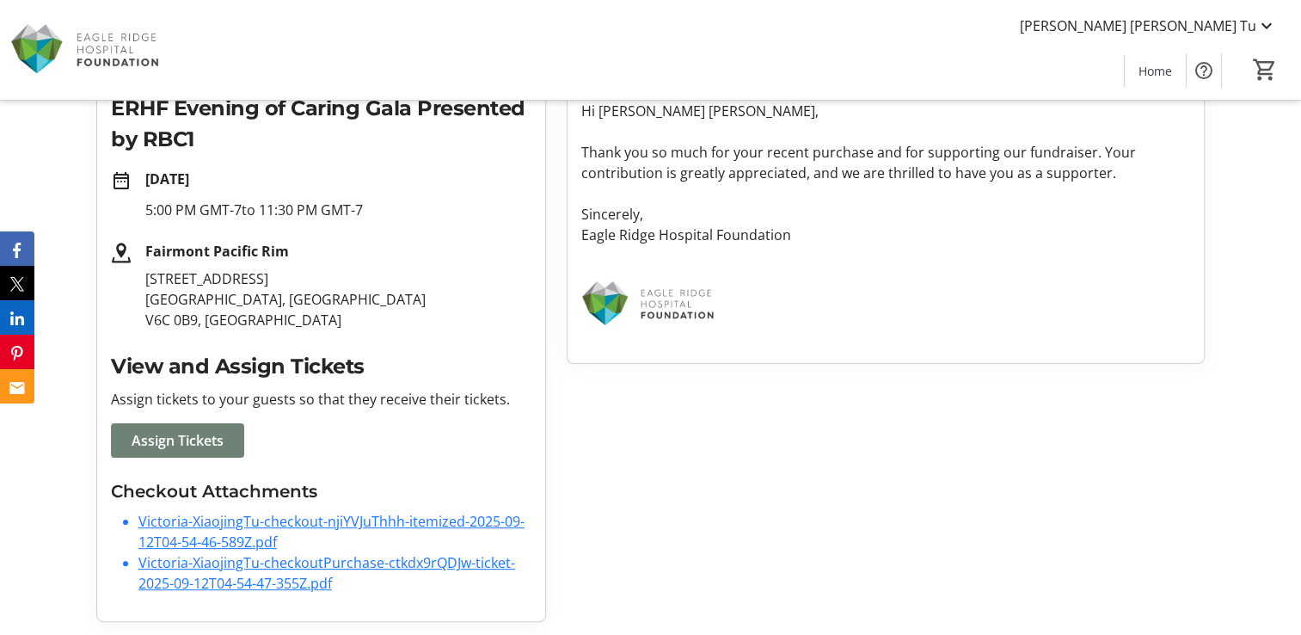
click at [416, 521] on link "Victoria-XiaojingTu-checkout-njiYVJuThhh-itemized-2025-09-12T04-54-46-589Z.pdf" at bounding box center [331, 532] width 386 height 40
click at [298, 574] on link "Victoria-XiaojingTu-checkoutPurchase-ctkdx9rQDJw-ticket-2025-09-12T04-54-47-355…" at bounding box center [326, 573] width 377 height 40
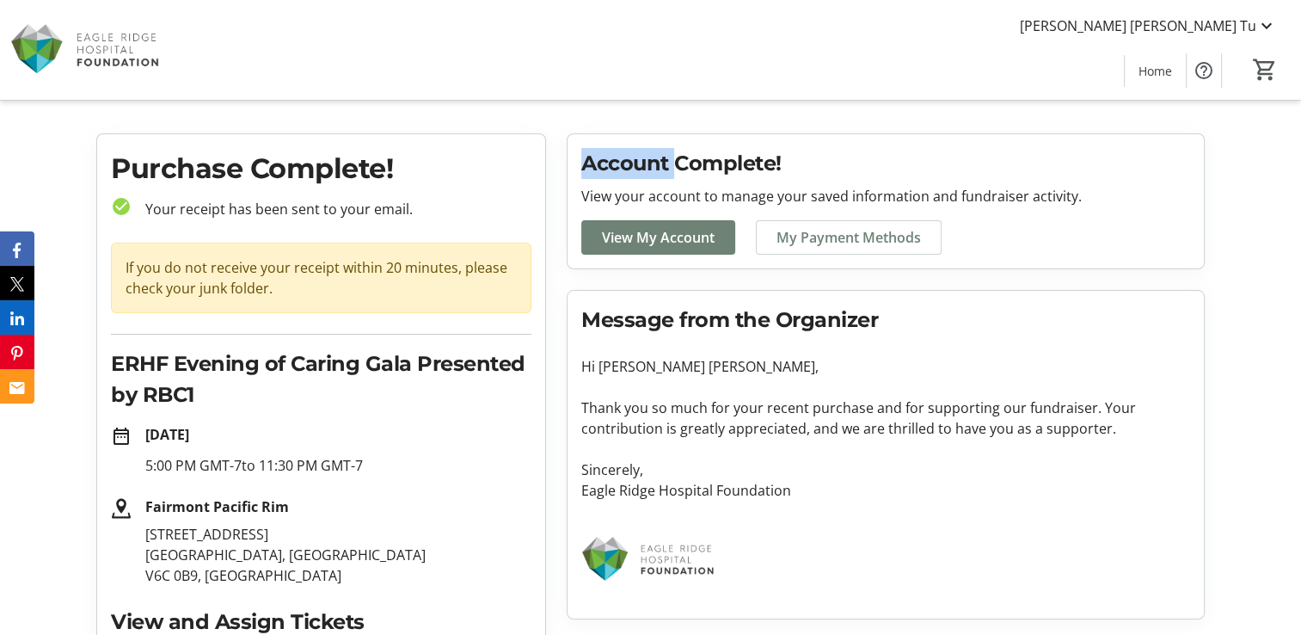
scroll to position [0, 0]
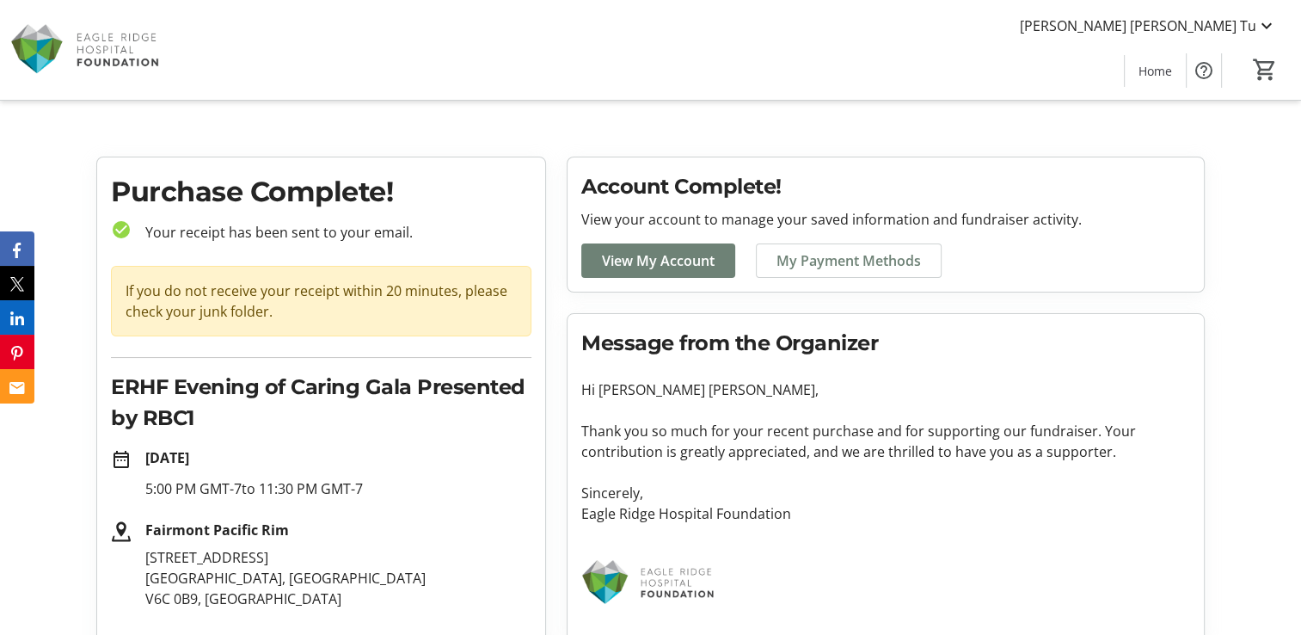
click at [702, 395] on p "Hi [PERSON_NAME] [PERSON_NAME]," at bounding box center [885, 389] width 609 height 21
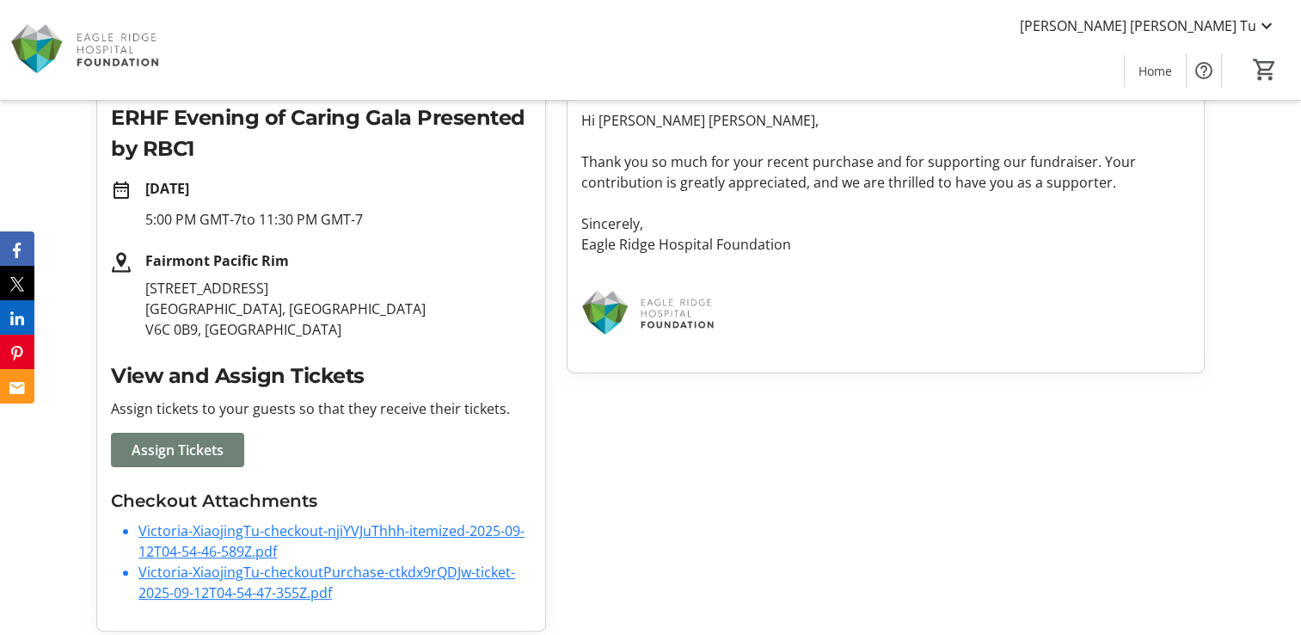
scroll to position [279, 0]
